Goal: Check status

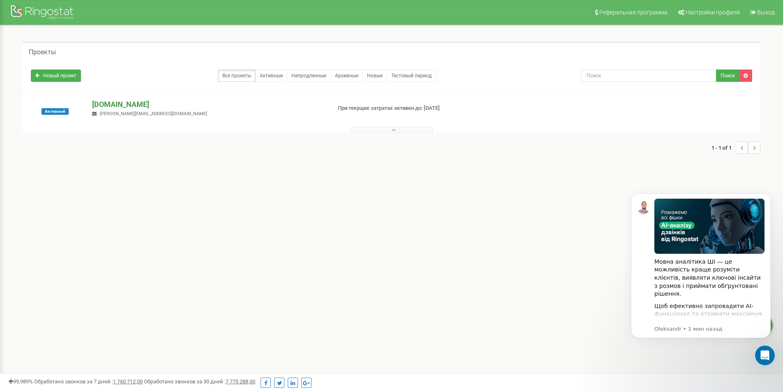
click at [115, 104] on p "[DOMAIN_NAME]" at bounding box center [208, 104] width 232 height 11
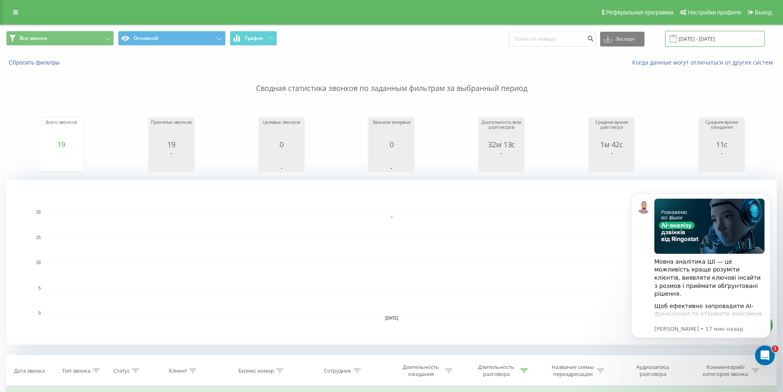
click at [737, 36] on input "[DATE] - [DATE]" at bounding box center [714, 39] width 99 height 16
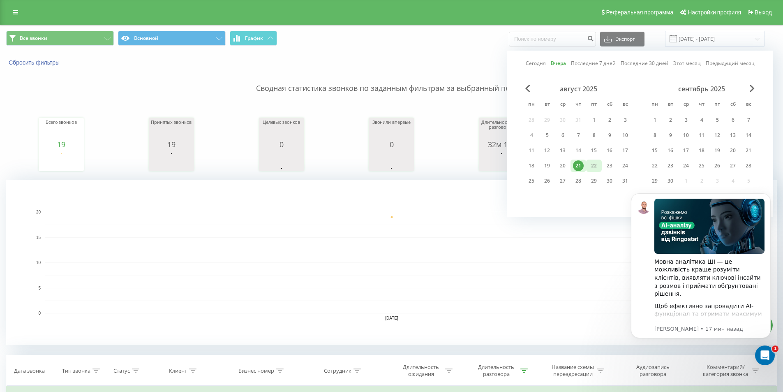
click at [595, 168] on div "22" at bounding box center [593, 165] width 11 height 11
click at [597, 164] on div "22" at bounding box center [593, 165] width 11 height 11
click at [769, 194] on icon "Dismiss notification" at bounding box center [767, 195] width 3 height 3
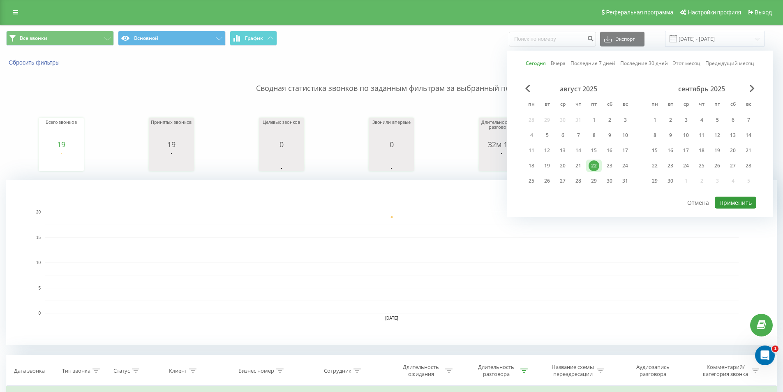
click at [741, 204] on button "Применить" at bounding box center [736, 202] width 42 height 12
type input "22.08.2025 - 22.08.2025"
